Goal: Find specific page/section: Find specific page/section

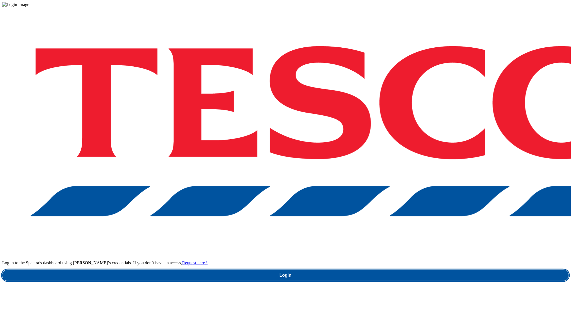
click at [414, 270] on link "Login" at bounding box center [285, 275] width 567 height 11
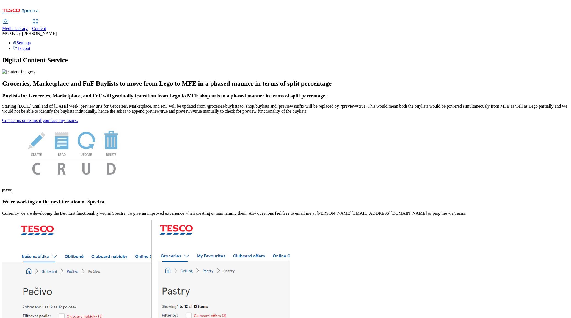
click at [28, 26] on span "Media Library" at bounding box center [15, 28] width 26 height 5
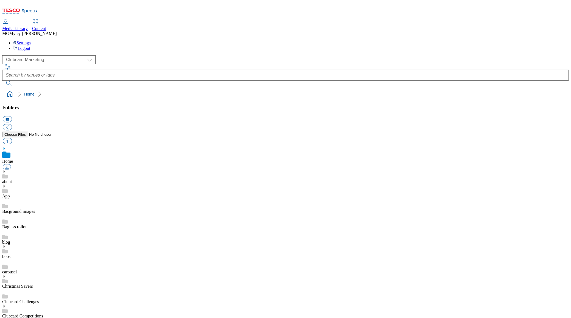
scroll to position [1, 0]
click at [35, 55] on div "( optional ) Clubcard Marketing Dotcom UK GHS Marketing UK GHS ROI iGHS Marketi…" at bounding box center [285, 59] width 567 height 9
click at [35, 55] on select "Clubcard Marketing Dotcom UK GHS Marketing UK GHS ROI iGHS Marketing CE MCA CZ …" at bounding box center [49, 59] width 94 height 9
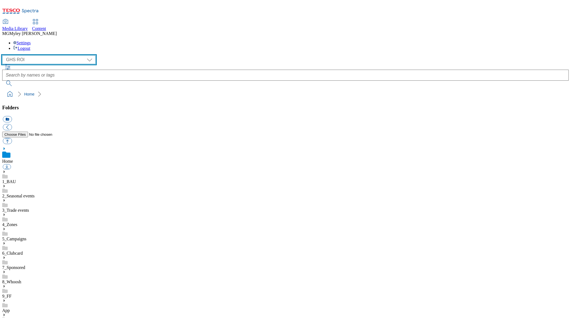
click at [21, 55] on select "Clubcard Marketing Dotcom UK GHS Marketing UK GHS ROI iGHS Marketing CE MCA CZ …" at bounding box center [49, 59] width 94 height 9
select select "flare-ghs-mktg"
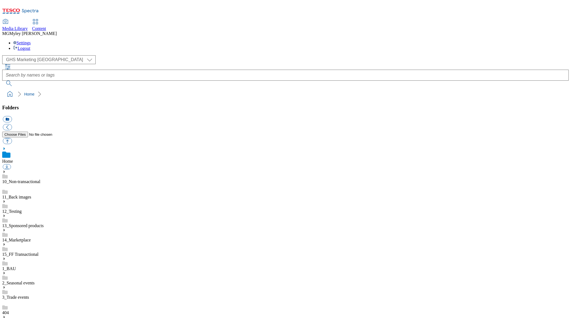
click at [31, 237] on link "14_Marketplace" at bounding box center [16, 239] width 29 height 5
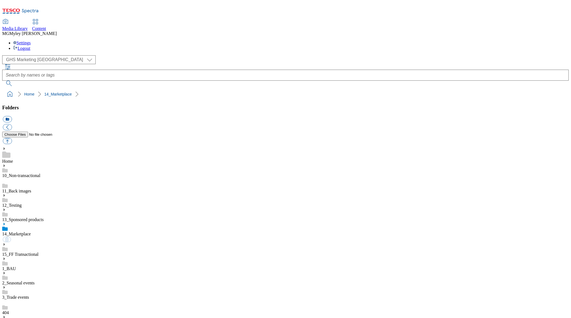
scroll to position [0, 0]
click at [325, 67] on div "( optional ) Clubcard Marketing Dotcom UK GHS Marketing UK GHS ROI iGHS Marketi…" at bounding box center [285, 77] width 567 height 44
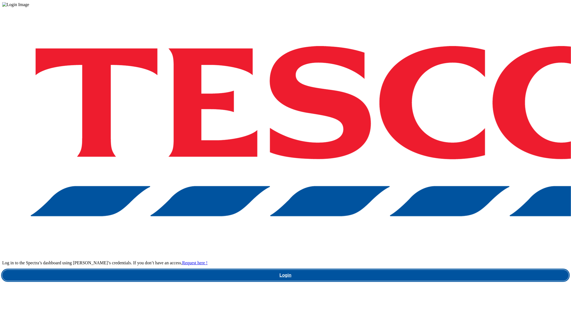
click at [417, 270] on link "Login" at bounding box center [285, 275] width 567 height 11
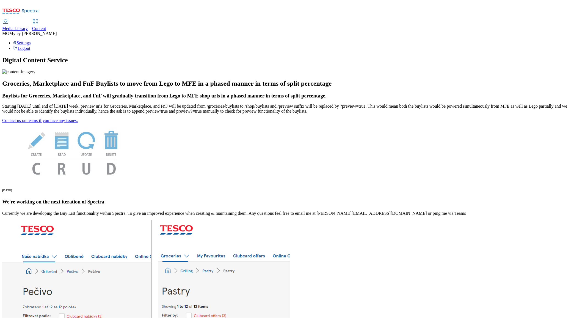
click at [46, 26] on span "Content" at bounding box center [39, 28] width 14 height 5
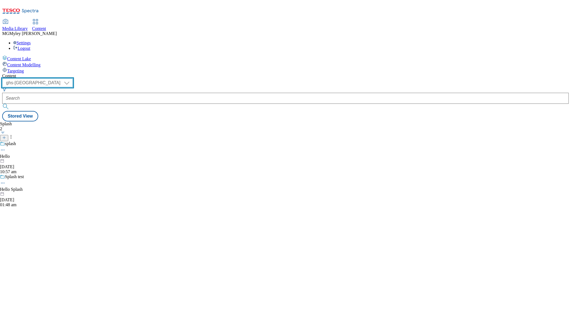
click at [73, 78] on select "ghs-roi ghs-uk" at bounding box center [37, 82] width 71 height 9
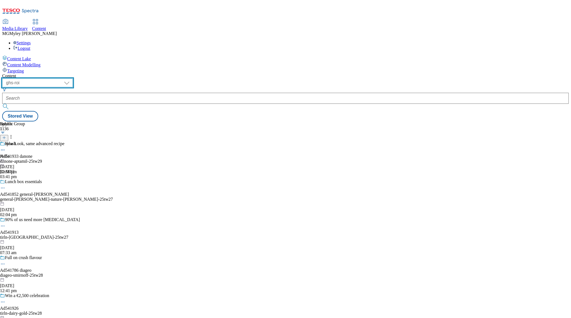
click at [73, 78] on select "ghs-roi ghs-uk" at bounding box center [37, 82] width 71 height 9
select select "ghs-uk"
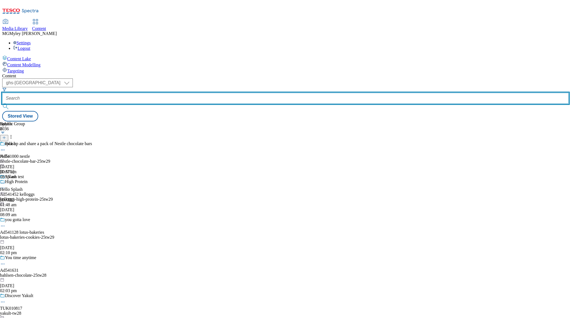
click at [129, 93] on input "text" at bounding box center [285, 98] width 567 height 11
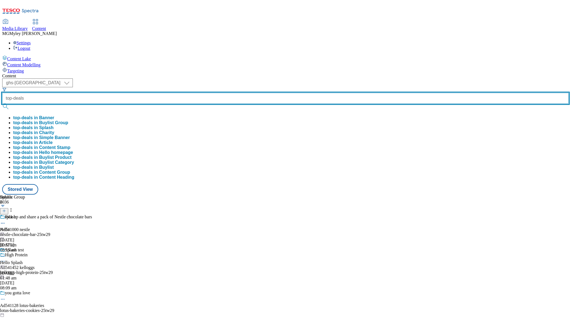
type input "top-deals"
click at [2, 104] on button "submit" at bounding box center [6, 107] width 8 height 6
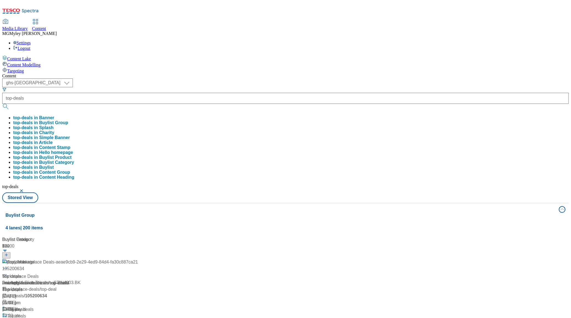
click at [175, 73] on div "Content" at bounding box center [285, 75] width 567 height 5
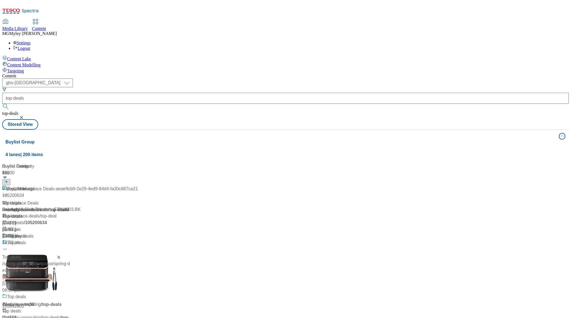
scroll to position [163, 0]
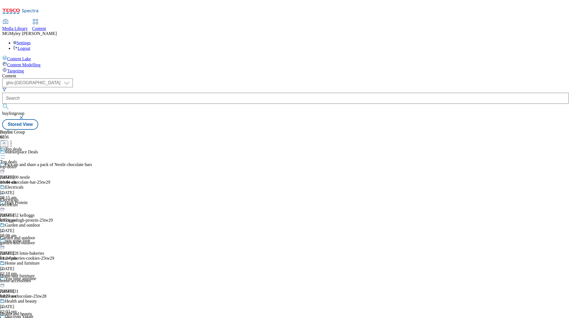
click at [43, 147] on div "Top deals Top deals top-deals 21 Aug 2025 10:44 am" at bounding box center [21, 166] width 43 height 38
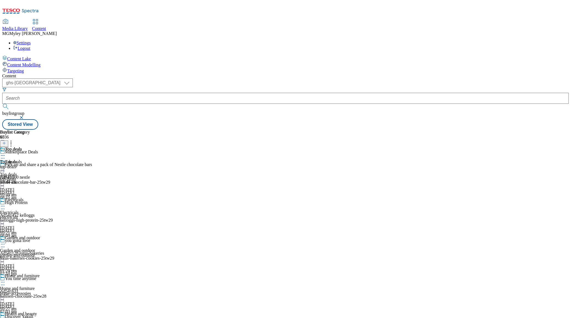
click at [6, 165] on icon at bounding box center [3, 168] width 6 height 6
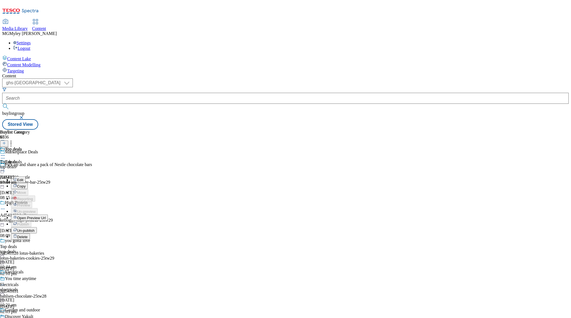
click at [46, 216] on span "Open Preview Url" at bounding box center [31, 218] width 29 height 4
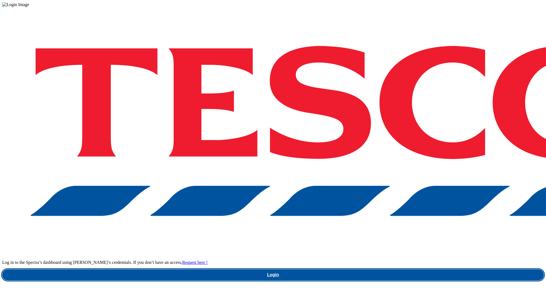
click at [422, 270] on link "Login" at bounding box center [273, 275] width 542 height 11
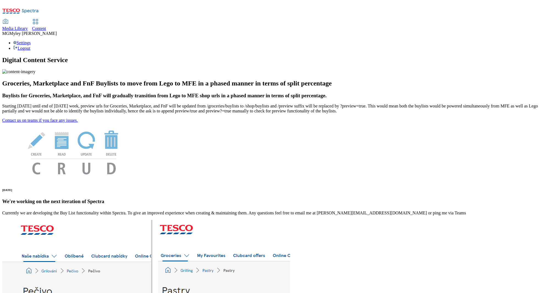
click at [46, 26] on div "Content" at bounding box center [39, 28] width 14 height 5
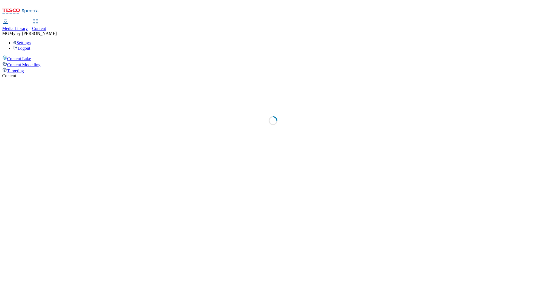
select select "ghs-uk"
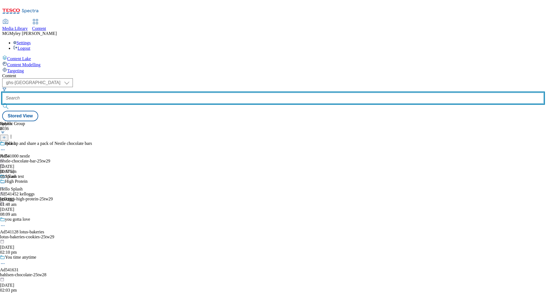
click at [131, 93] on input "text" at bounding box center [273, 98] width 542 height 11
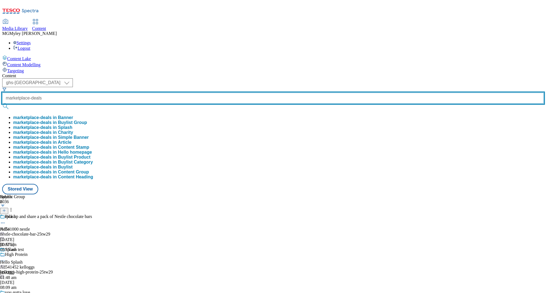
type input "marketplace-deals"
click at [2, 104] on button "submit" at bounding box center [6, 107] width 8 height 6
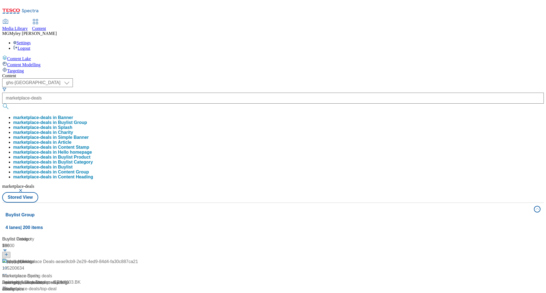
click at [181, 73] on div "Content" at bounding box center [273, 75] width 542 height 5
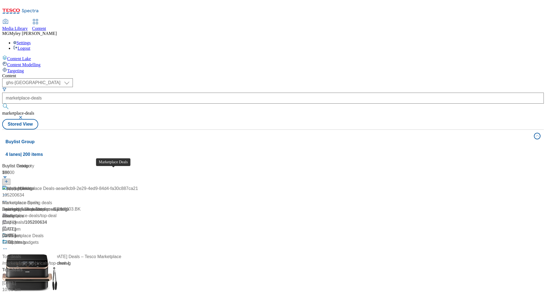
scroll to position [12, 0]
click at [39, 247] on div "Marketplace Deals" at bounding box center [20, 250] width 37 height 7
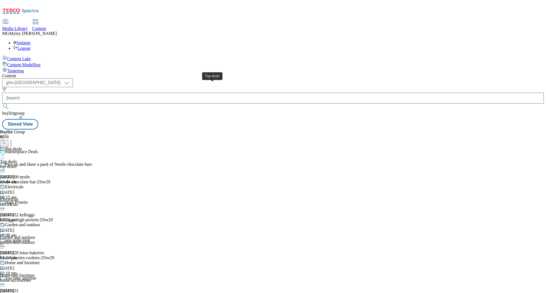
click at [22, 147] on span "Top deals" at bounding box center [13, 150] width 17 height 6
